Goal: Task Accomplishment & Management: Complete application form

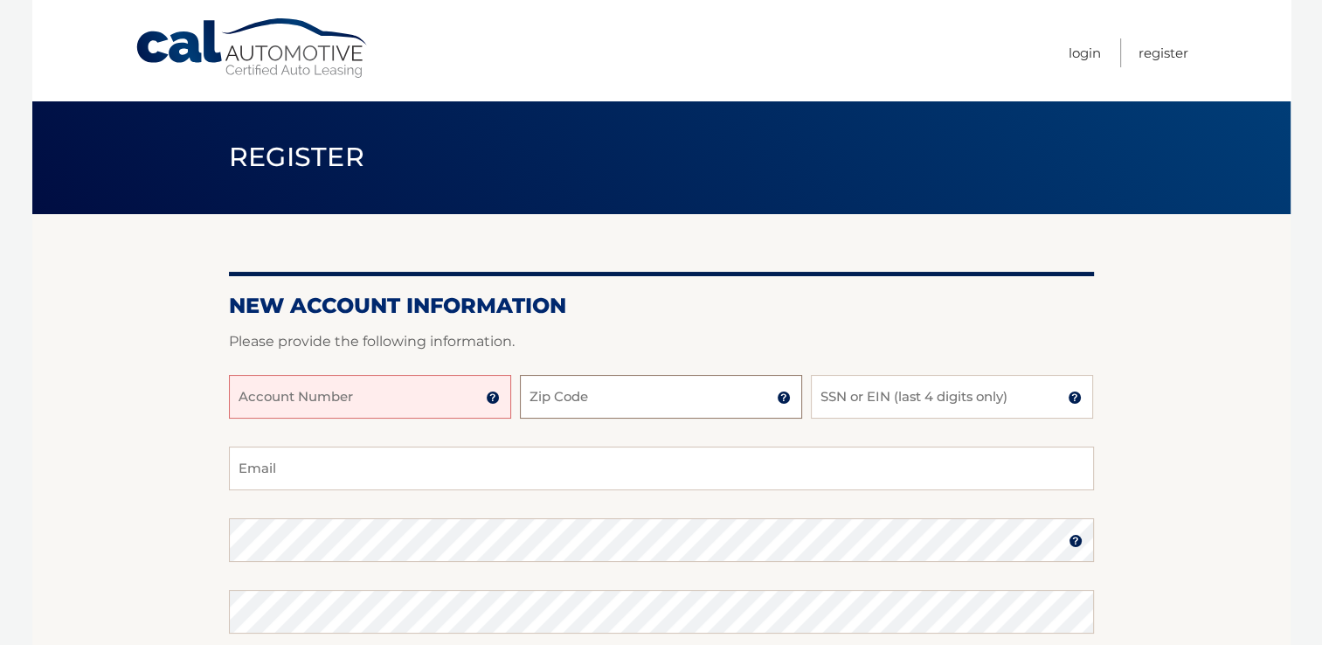
click at [613, 398] on input "Zip Code" at bounding box center [661, 397] width 282 height 44
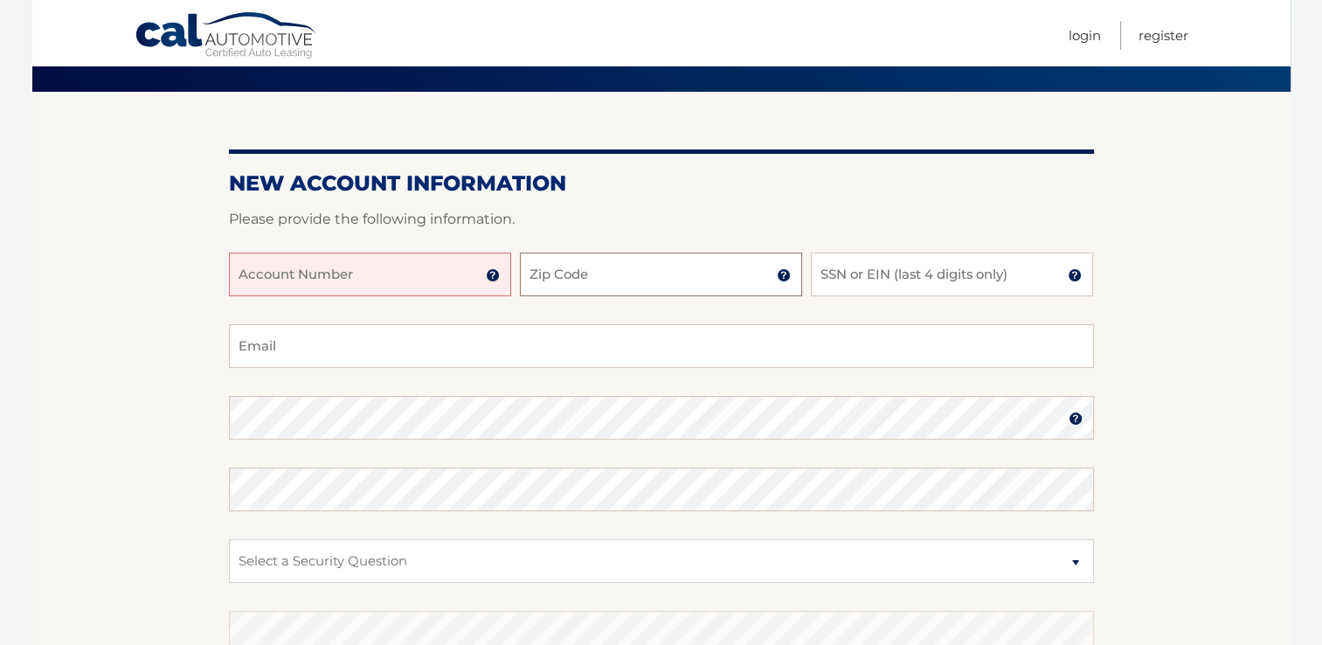
scroll to position [136, 0]
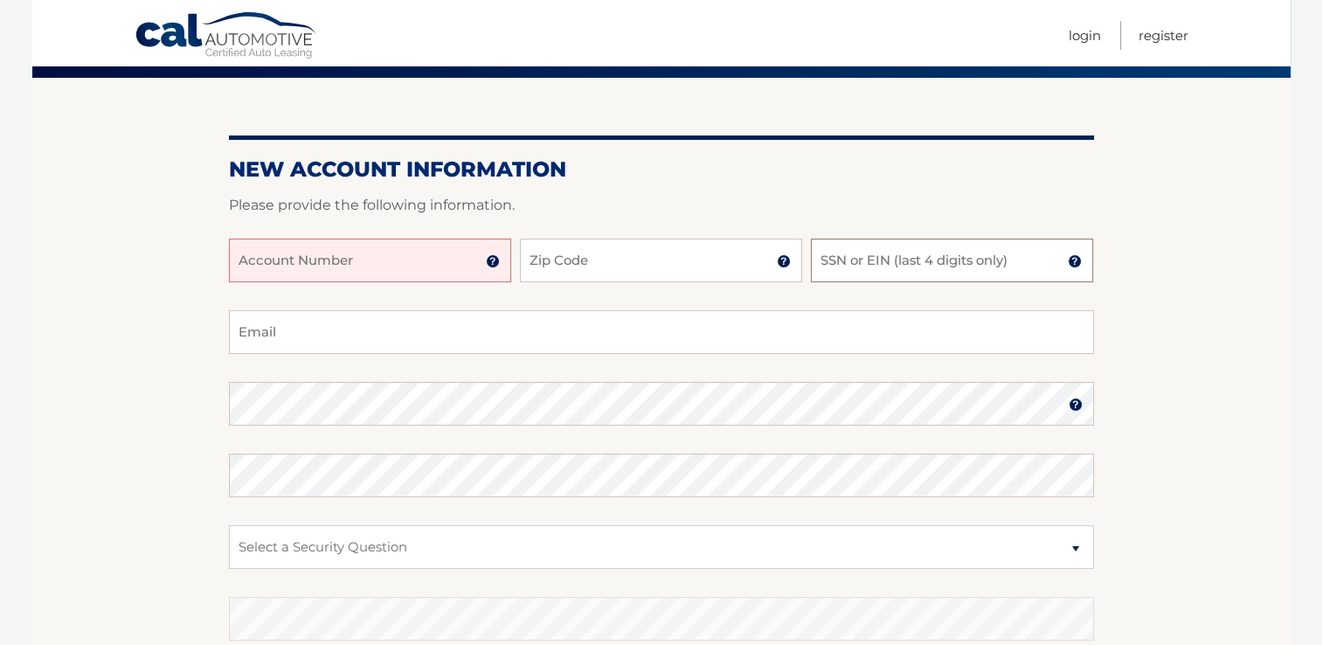
click at [869, 273] on input "SSN or EIN (last 4 digits only)" at bounding box center [952, 261] width 282 height 44
type input "8380"
click at [689, 267] on input "Zip Code" at bounding box center [661, 261] width 282 height 44
type input "07067"
click at [280, 343] on input "Email" at bounding box center [661, 332] width 865 height 44
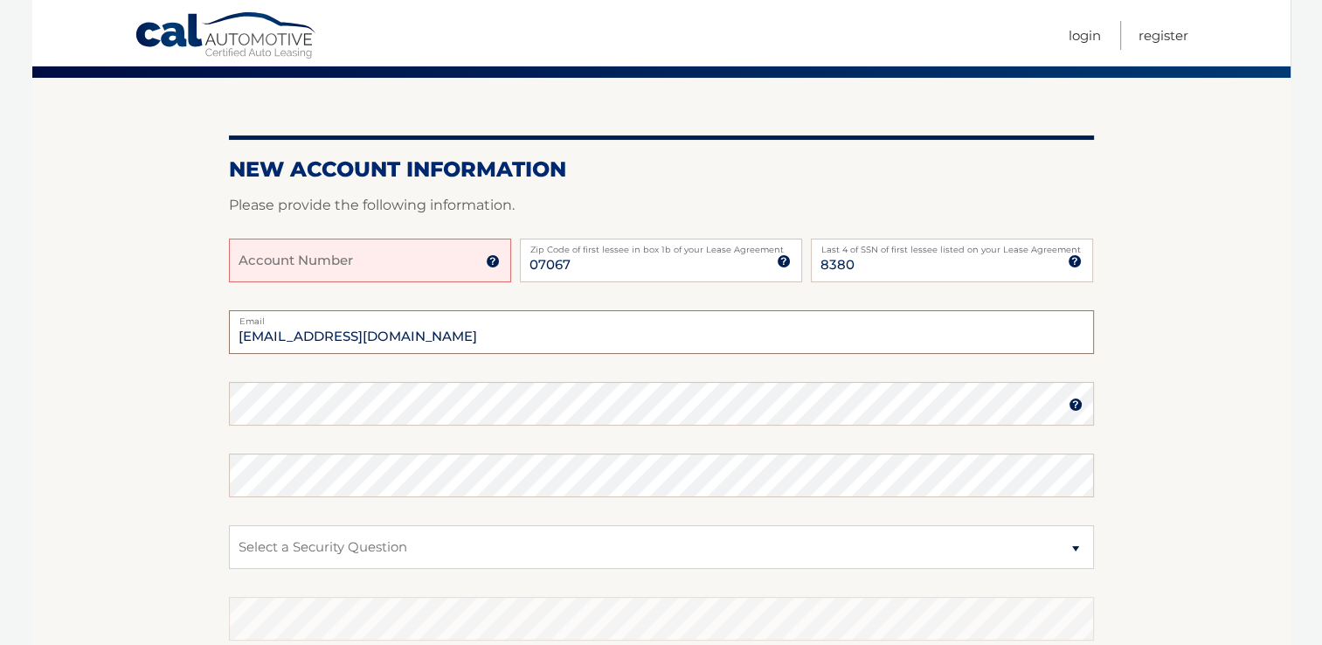
type input "[EMAIL_ADDRESS][DOMAIN_NAME]"
click at [1248, 437] on section "New Account Information Please provide the following information. Account Numbe…" at bounding box center [661, 419] width 1259 height 683
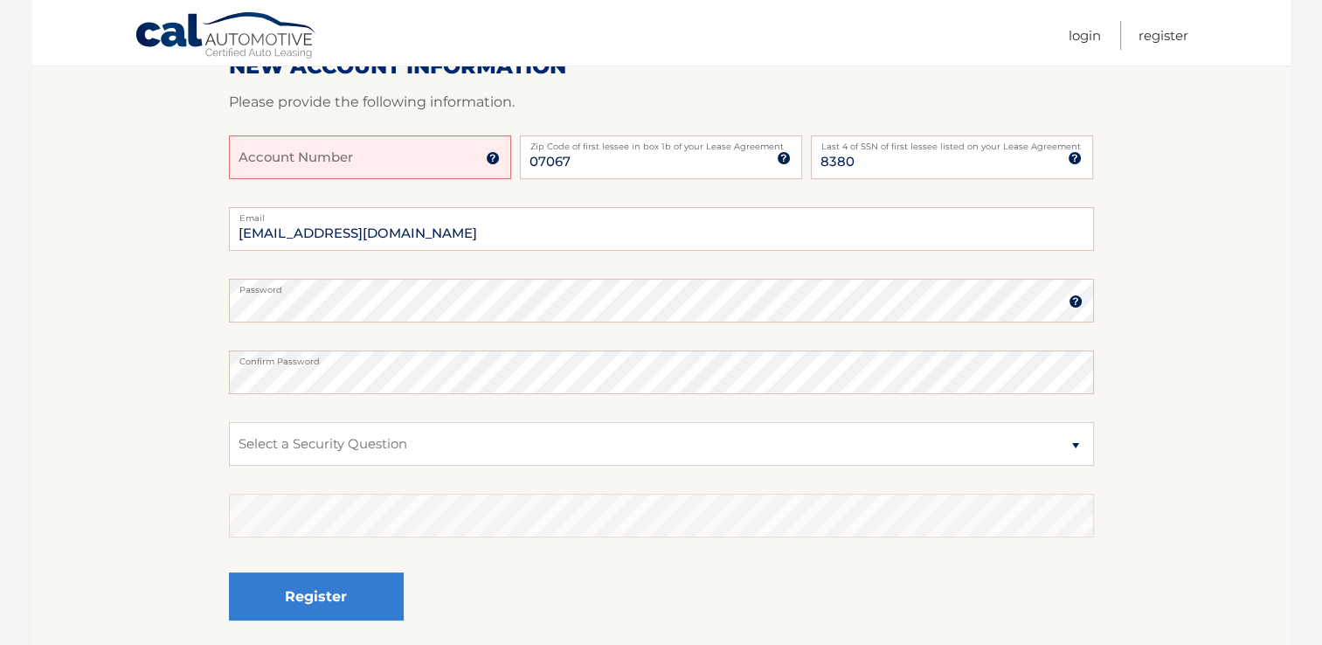
scroll to position [255, 0]
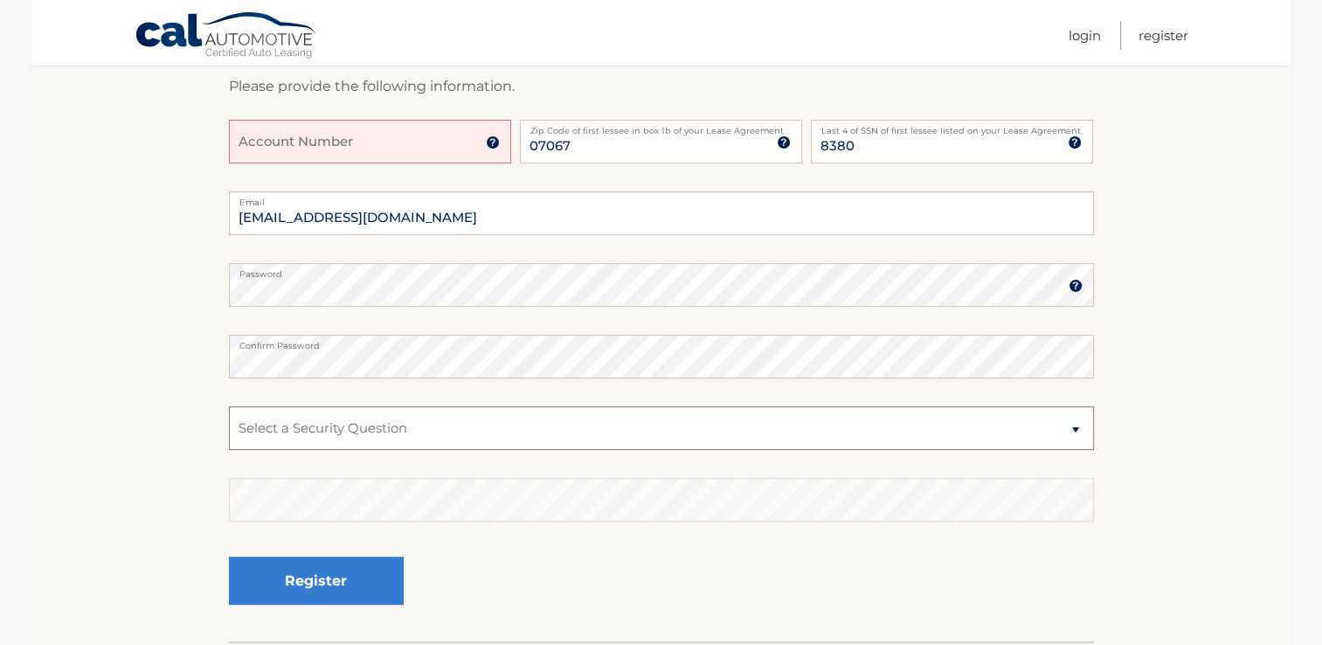
click at [538, 444] on select "Select a Security Question What was the name of your elementary school? What is…" at bounding box center [661, 428] width 865 height 44
select select "2"
click at [229, 406] on select "Select a Security Question What was the name of your elementary school? What is…" at bounding box center [661, 428] width 865 height 44
click at [331, 433] on select "Select a Security Question What was the name of your elementary school? What is…" at bounding box center [661, 428] width 865 height 44
click at [65, 448] on section "New Account Information Please provide the following information. Account Numbe…" at bounding box center [661, 300] width 1259 height 683
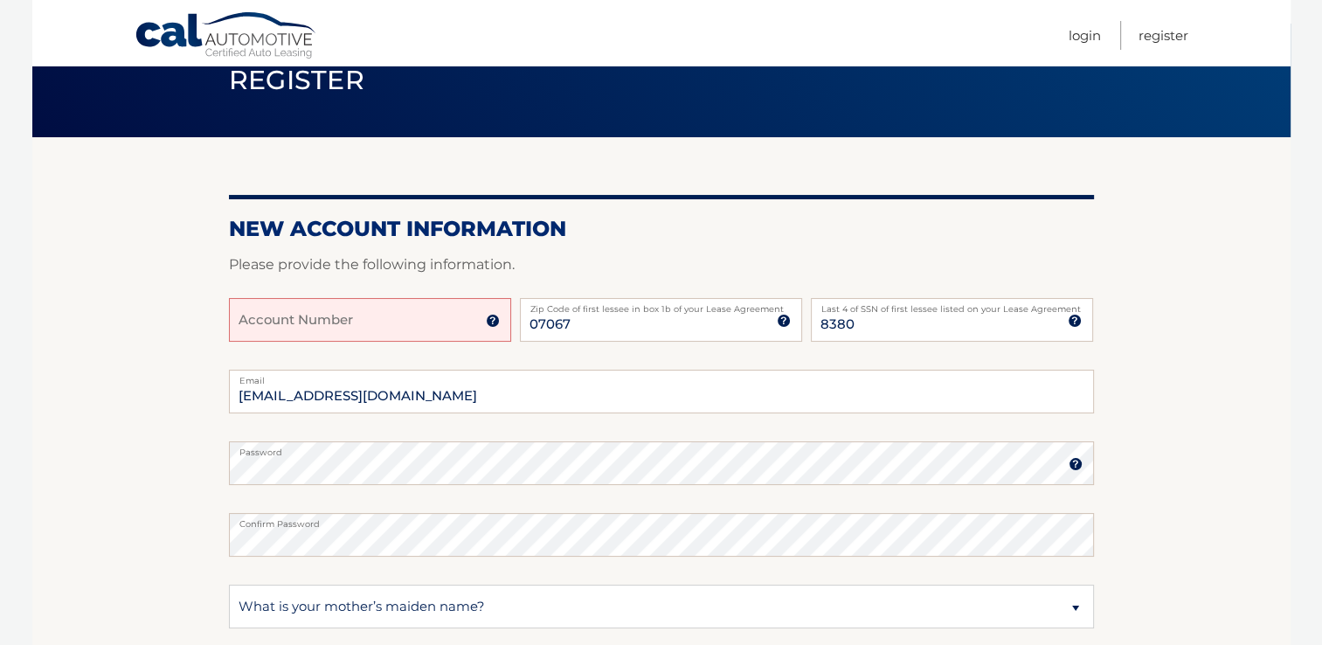
scroll to position [0, 0]
